Goal: Task Accomplishment & Management: Use online tool/utility

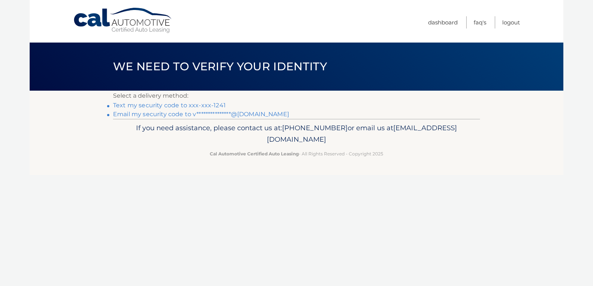
click at [204, 103] on link "Text my security code to xxx-xxx-1241" at bounding box center [169, 105] width 113 height 7
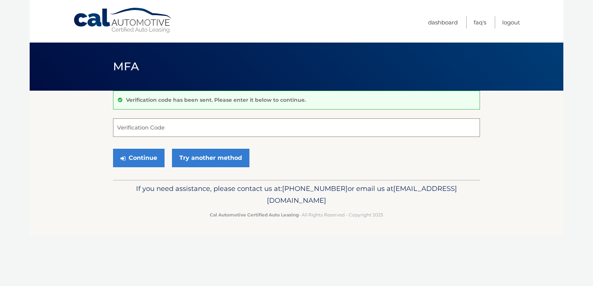
click at [165, 128] on input "Verification Code" at bounding box center [296, 128] width 367 height 19
type input "711840"
click at [152, 160] on button "Continue" at bounding box center [139, 158] width 52 height 19
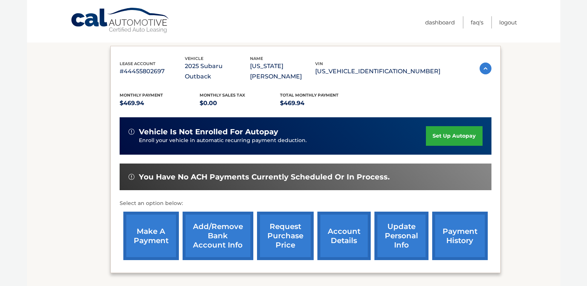
scroll to position [123, 0]
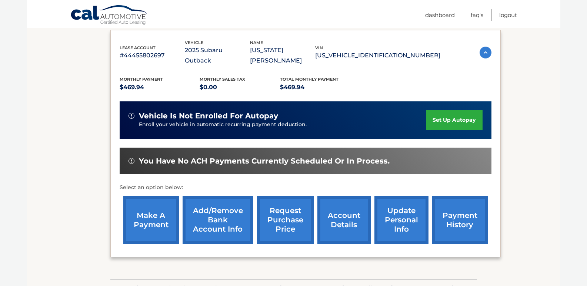
click at [158, 207] on link "make a payment" at bounding box center [151, 220] width 56 height 49
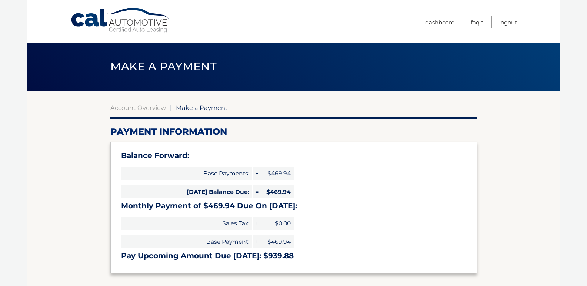
select select "MjUwYWNiYjAtYzRlNS00MTJjLTliMGQtOTEzNmU0MWI4MDg3"
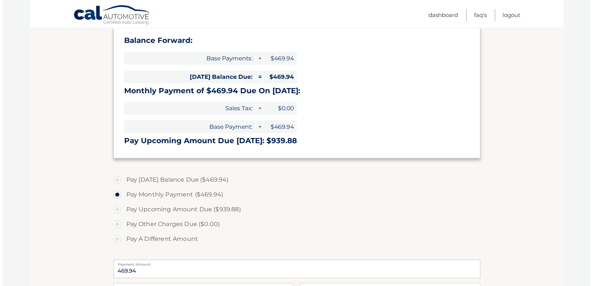
scroll to position [247, 0]
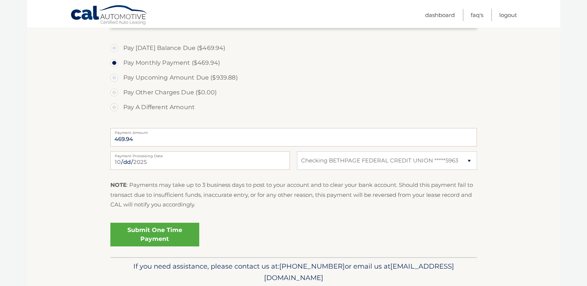
click at [144, 236] on link "Submit One Time Payment" at bounding box center [154, 235] width 89 height 24
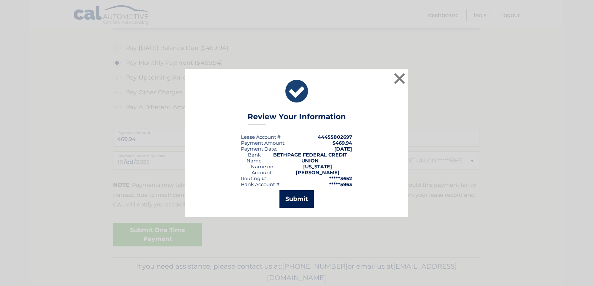
click at [292, 194] on button "Submit" at bounding box center [296, 199] width 34 height 18
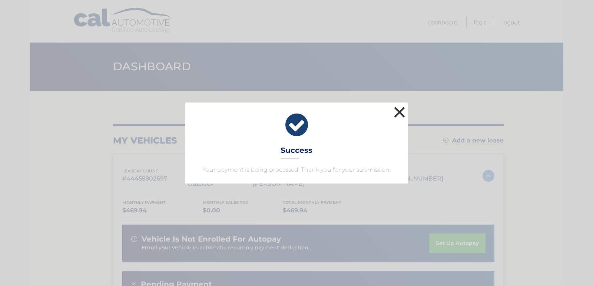
click at [397, 112] on button "×" at bounding box center [399, 112] width 15 height 15
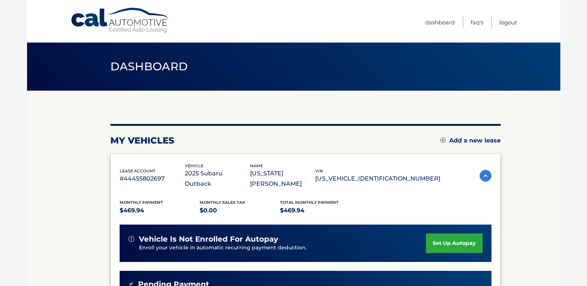
click at [503, 21] on link "Logout" at bounding box center [509, 22] width 18 height 12
